Goal: Check status: Check status

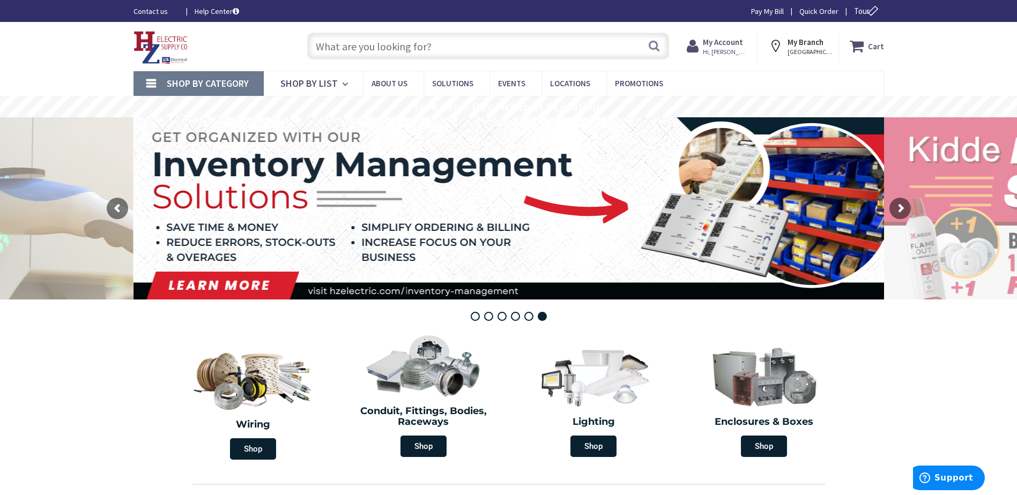
click at [501, 48] on span "Hi, [PERSON_NAME]" at bounding box center [726, 52] width 46 height 9
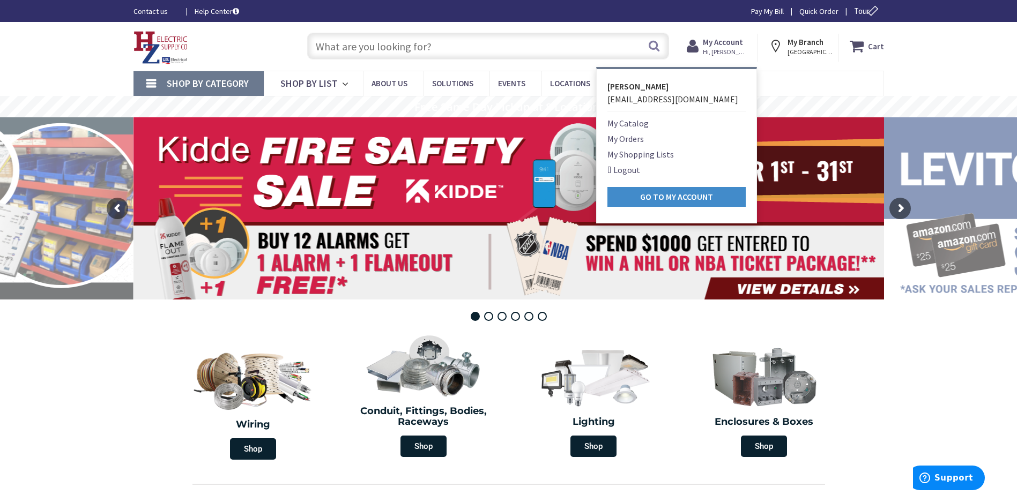
click at [501, 136] on link "My Orders" at bounding box center [625, 138] width 36 height 13
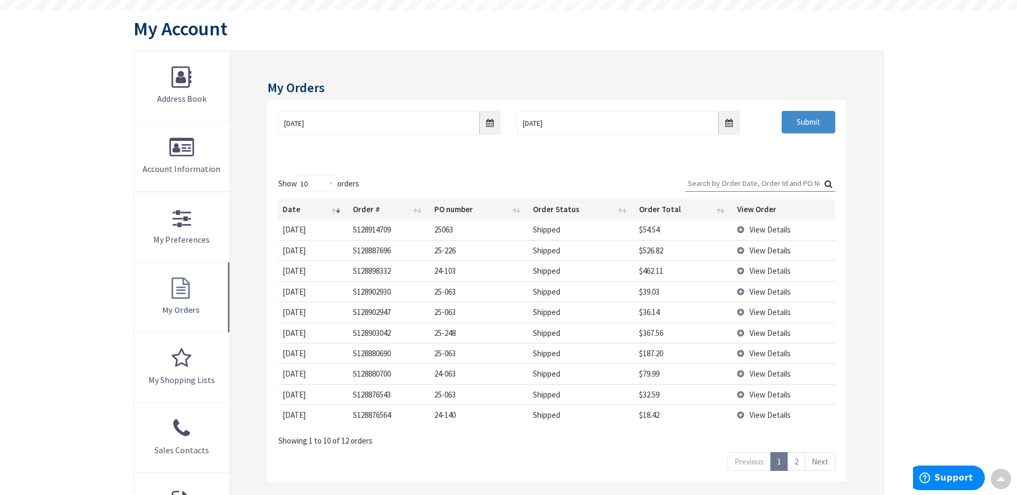
scroll to position [109, 0]
click at [759, 330] on span "View Details" at bounding box center [769, 333] width 41 height 10
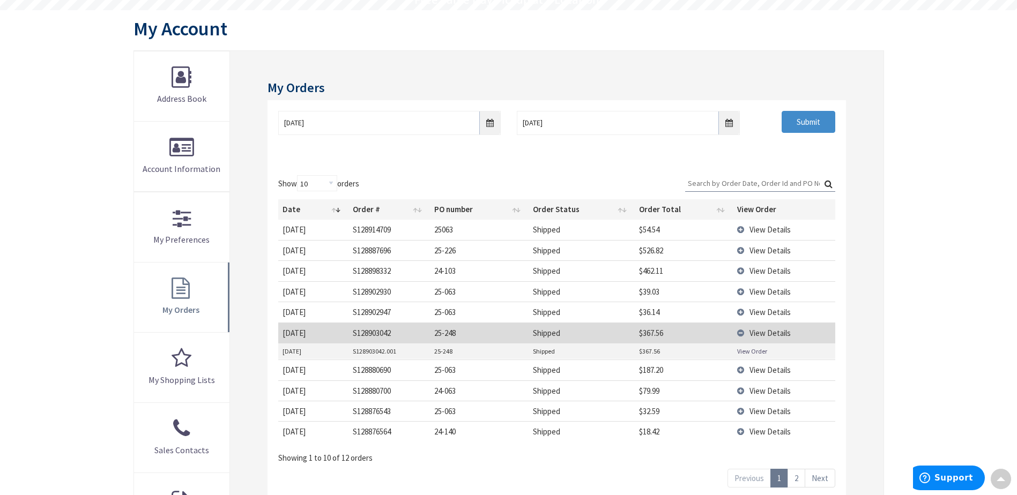
click at [754, 354] on link "View Order" at bounding box center [752, 351] width 30 height 9
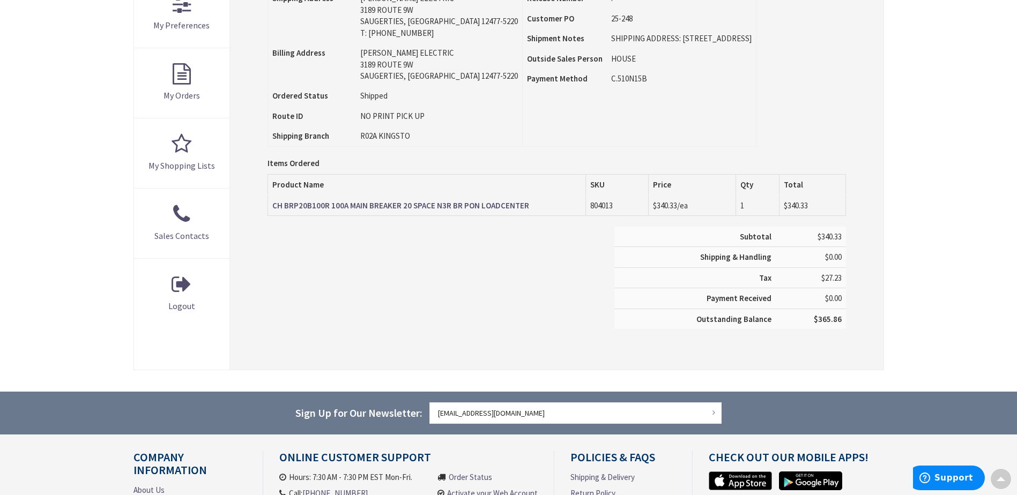
scroll to position [323, 0]
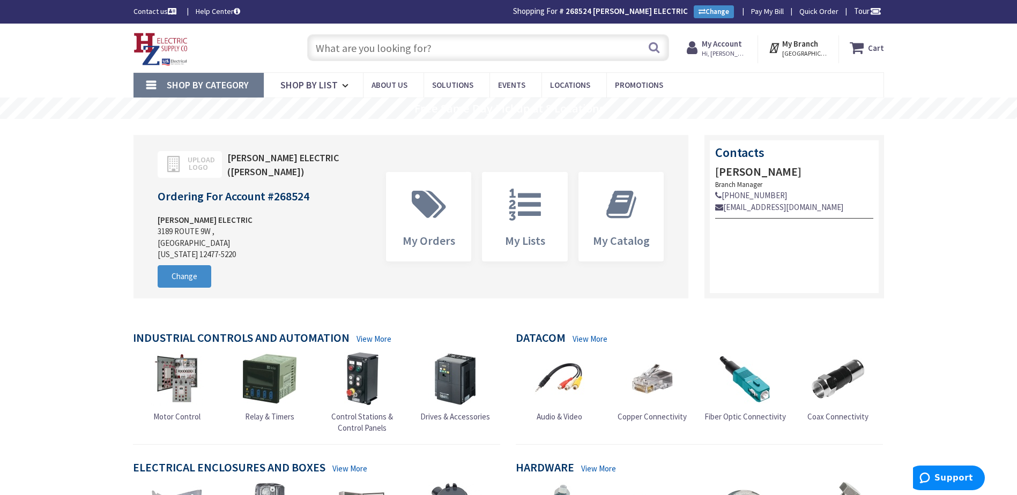
click at [376, 48] on input "text" at bounding box center [488, 47] width 362 height 27
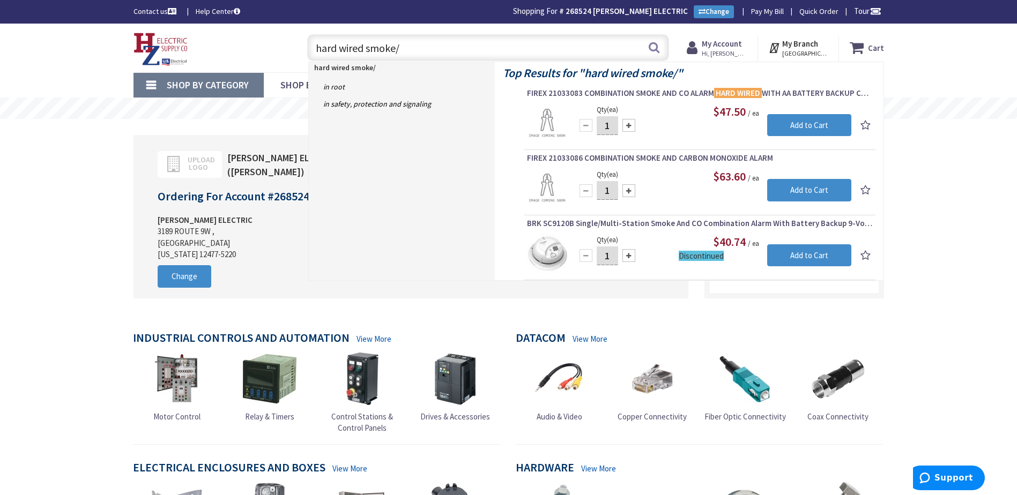
type input "hard wired smoke"
